Goal: Information Seeking & Learning: Learn about a topic

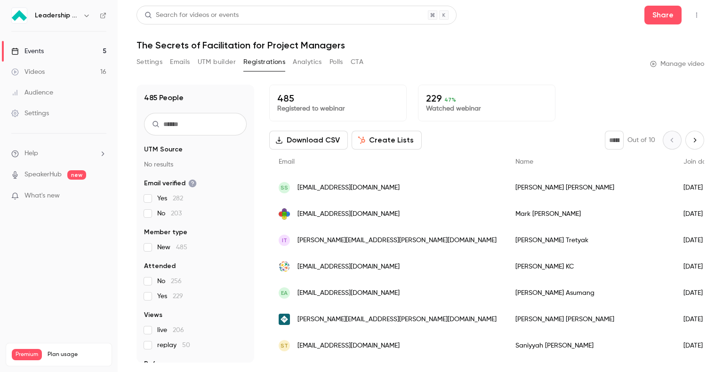
click at [39, 55] on div "Events" at bounding box center [27, 51] width 32 height 9
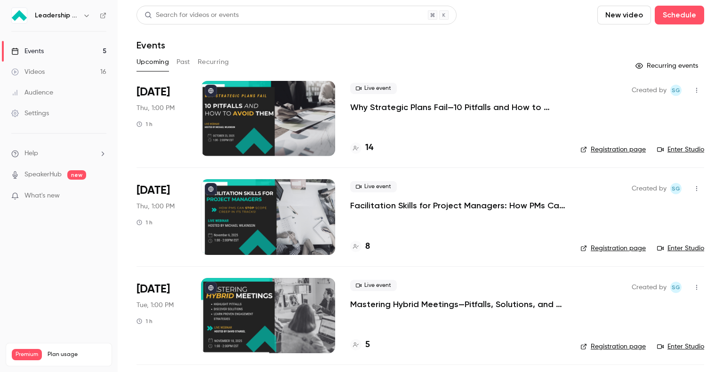
click at [186, 61] on button "Past" at bounding box center [184, 62] width 14 height 15
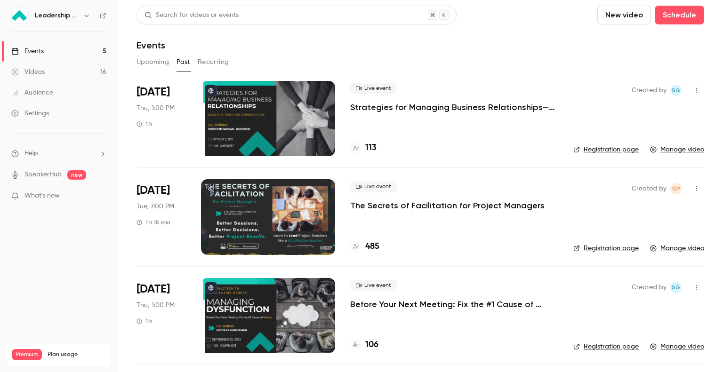
click at [245, 212] on div at bounding box center [268, 216] width 134 height 75
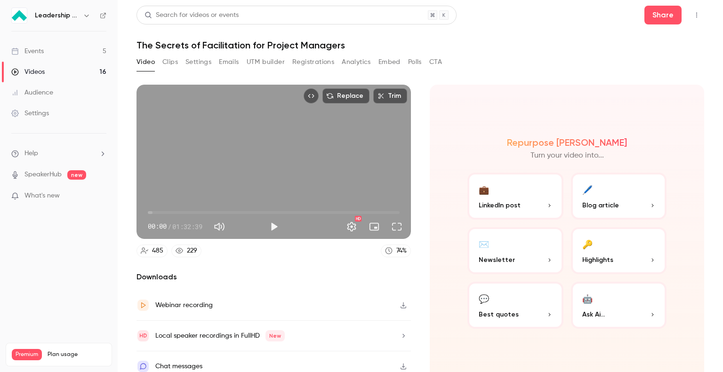
click at [173, 62] on button "Clips" at bounding box center [170, 62] width 16 height 15
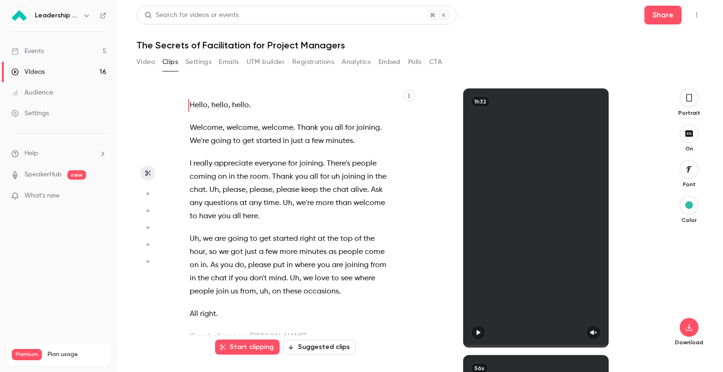
click at [202, 60] on button "Settings" at bounding box center [199, 62] width 26 height 15
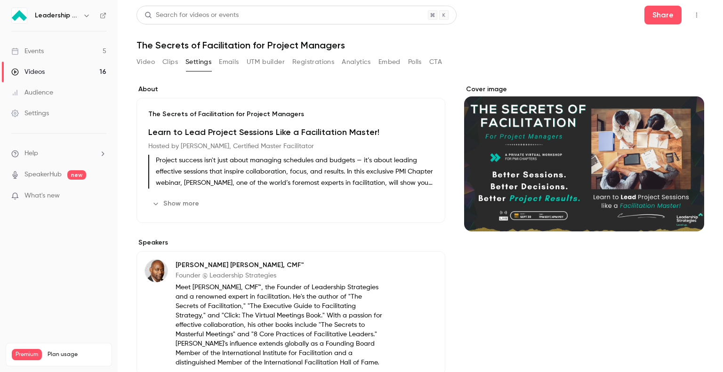
click at [159, 202] on icon "button" at bounding box center [156, 204] width 8 height 8
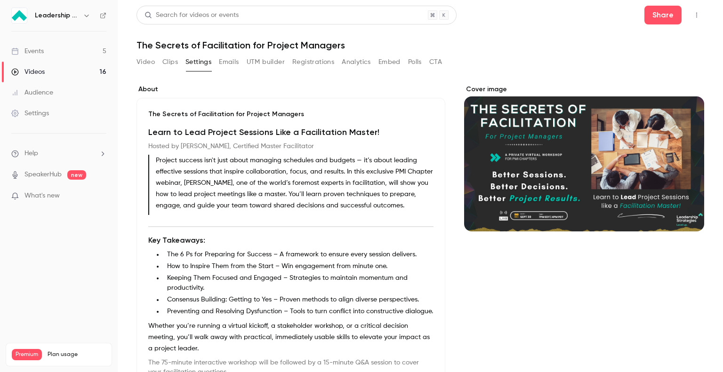
drag, startPoint x: 151, startPoint y: 154, endPoint x: 437, endPoint y: 216, distance: 292.9
click at [437, 216] on div "The Secrets of Facilitation for Project Managers Learn to Lead Project Sessions…" at bounding box center [291, 256] width 309 height 317
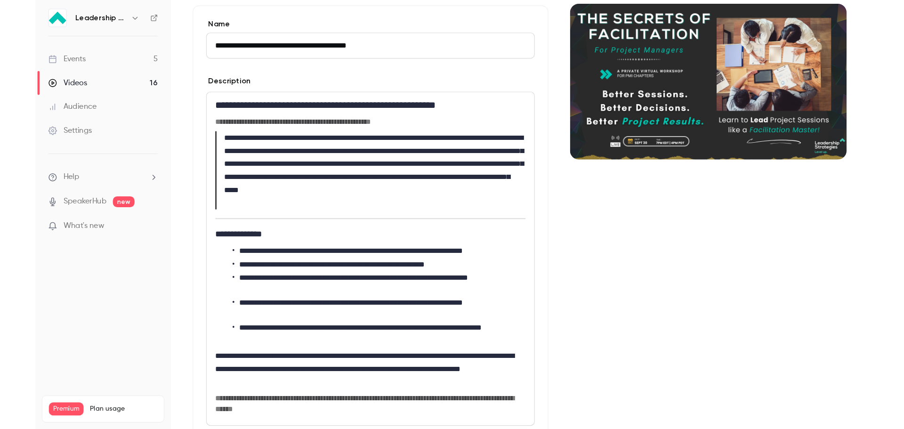
scroll to position [92, 0]
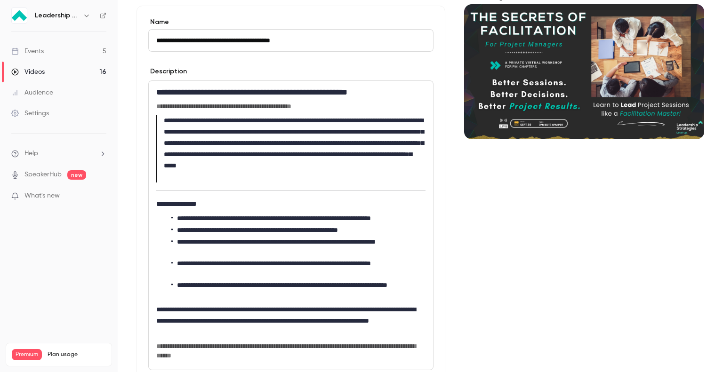
drag, startPoint x: 280, startPoint y: 188, endPoint x: 162, endPoint y: 125, distance: 133.6
click at [162, 125] on div "**********" at bounding box center [291, 225] width 284 height 289
copy h6 "**********"
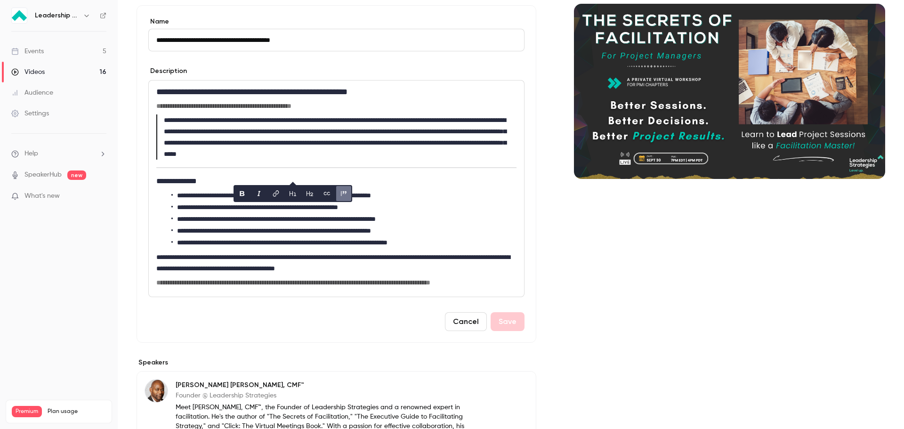
scroll to position [87, 0]
